Goal: Transaction & Acquisition: Book appointment/travel/reservation

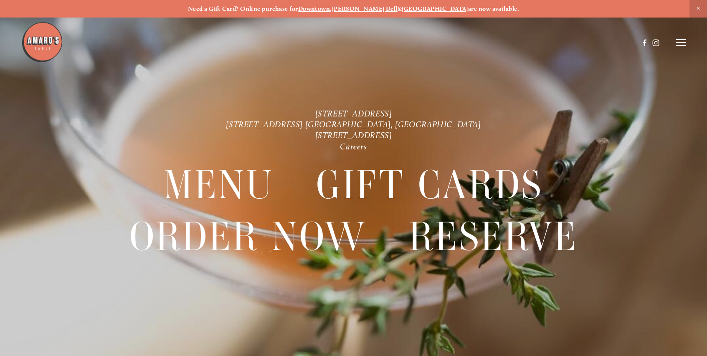
click at [330, 10] on strong "Downtown" at bounding box center [314, 9] width 32 height 8
click at [682, 43] on line at bounding box center [681, 43] width 10 height 0
click at [581, 42] on span "Visit" at bounding box center [579, 42] width 12 height 7
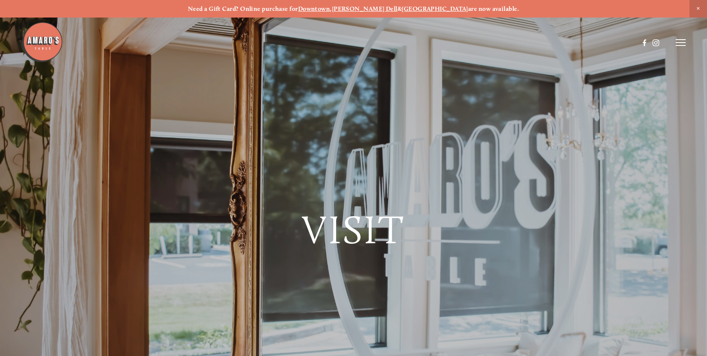
click at [681, 43] on line at bounding box center [681, 43] width 10 height 0
click at [629, 43] on span "Reserve" at bounding box center [626, 42] width 20 height 7
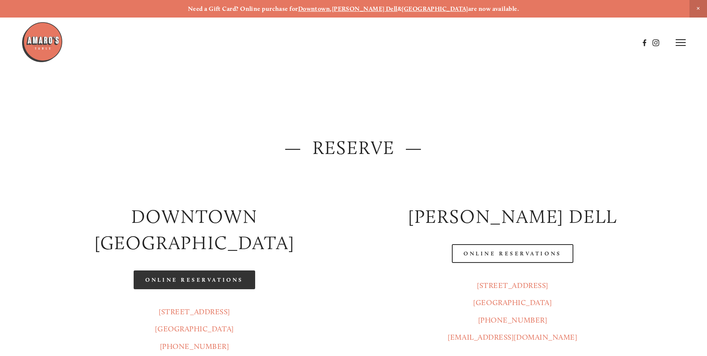
click at [197, 271] on link "Online Reservations" at bounding box center [194, 280] width 121 height 19
